Goal: Navigation & Orientation: Find specific page/section

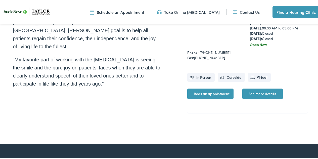
scroll to position [202, 0]
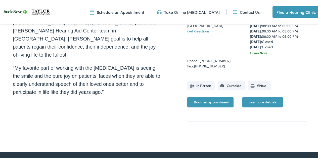
click at [286, 13] on link "Find a Hearing Clinic" at bounding box center [296, 11] width 47 height 12
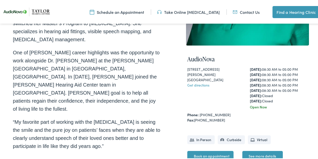
scroll to position [142, 0]
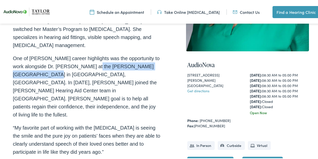
drag, startPoint x: 92, startPoint y: 57, endPoint x: 42, endPoint y: 64, distance: 50.6
click at [42, 64] on p "One of Paige’s career highlights was the opportunity to work alongside Dr. John…" at bounding box center [87, 85] width 148 height 64
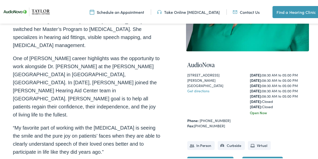
click at [69, 77] on p "One of Paige’s career highlights was the opportunity to work alongside Dr. John…" at bounding box center [87, 85] width 148 height 64
click at [289, 14] on link "Find a Hearing Clinic" at bounding box center [296, 11] width 47 height 12
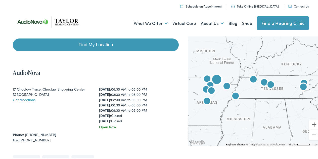
scroll to position [100, 0]
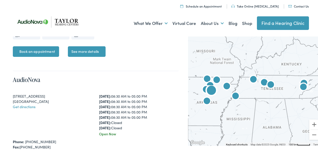
scroll to position [759, 0]
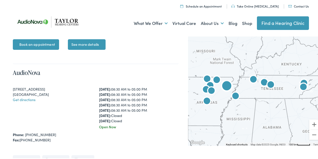
click at [172, 81] on div at bounding box center [96, 79] width 166 height 5
